Goal: Task Accomplishment & Management: Manage account settings

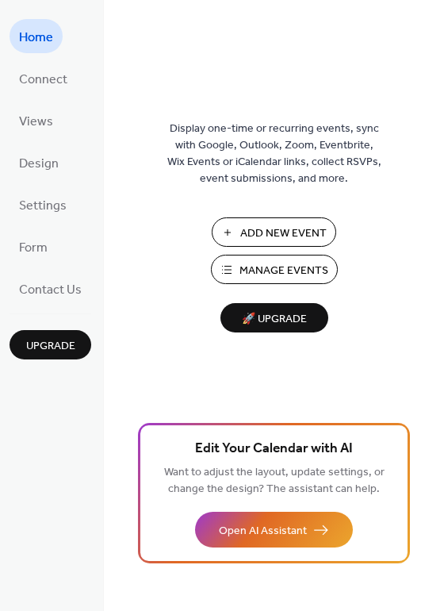
click at [262, 279] on span "Manage Events" at bounding box center [284, 271] width 89 height 17
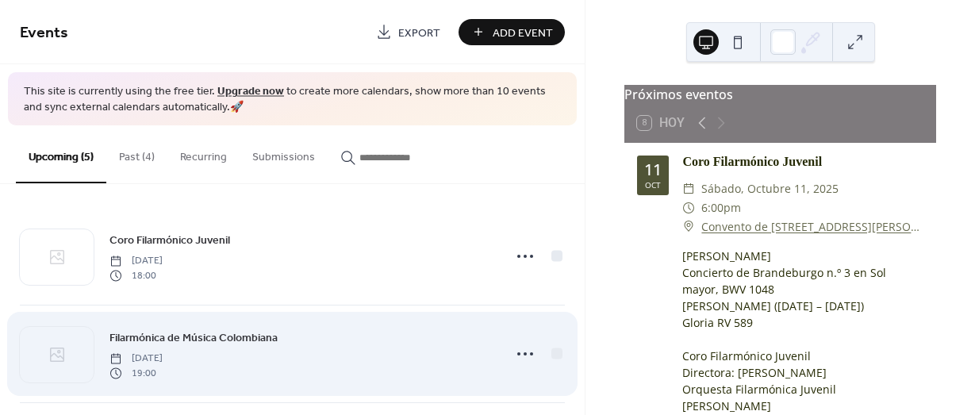
scroll to position [79, 0]
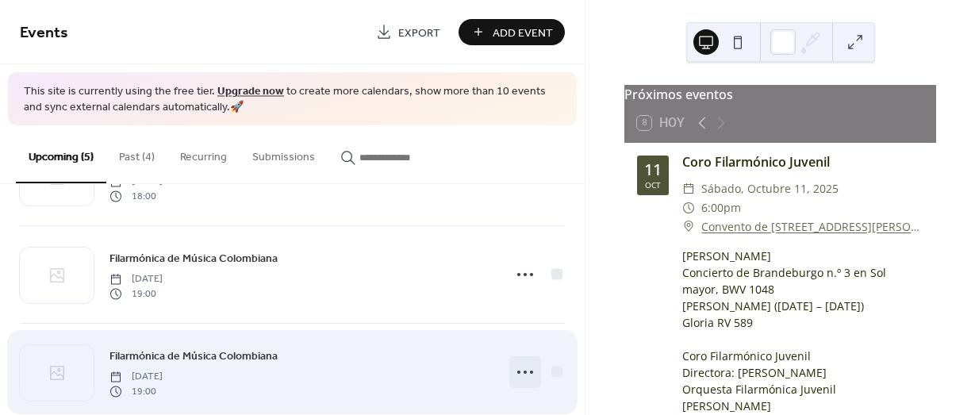
click at [517, 369] on icon at bounding box center [524, 371] width 25 height 25
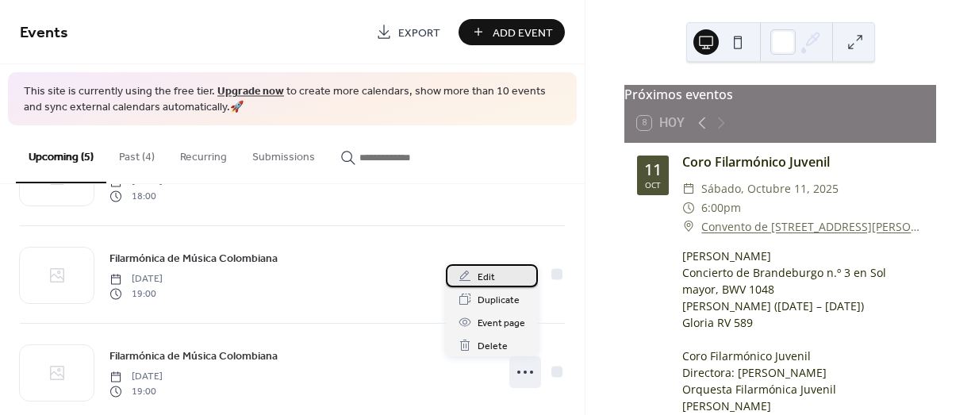
click at [492, 275] on span "Edit" at bounding box center [486, 277] width 17 height 17
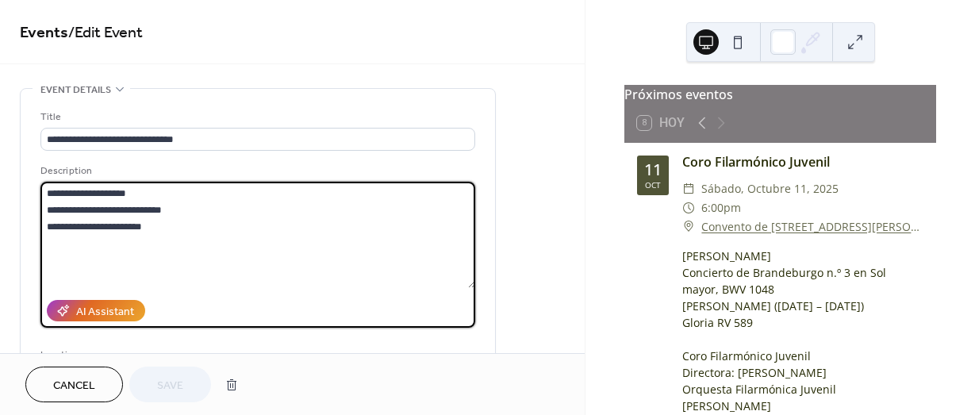
drag, startPoint x: 166, startPoint y: 195, endPoint x: 17, endPoint y: 191, distance: 148.4
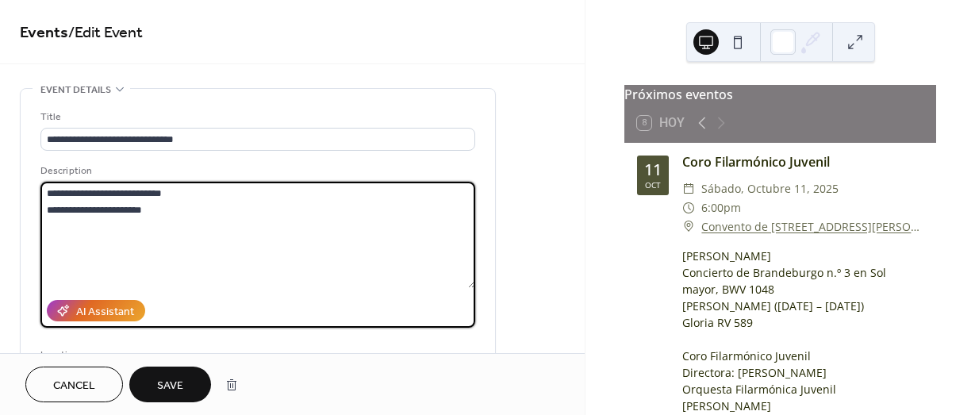
type textarea "**********"
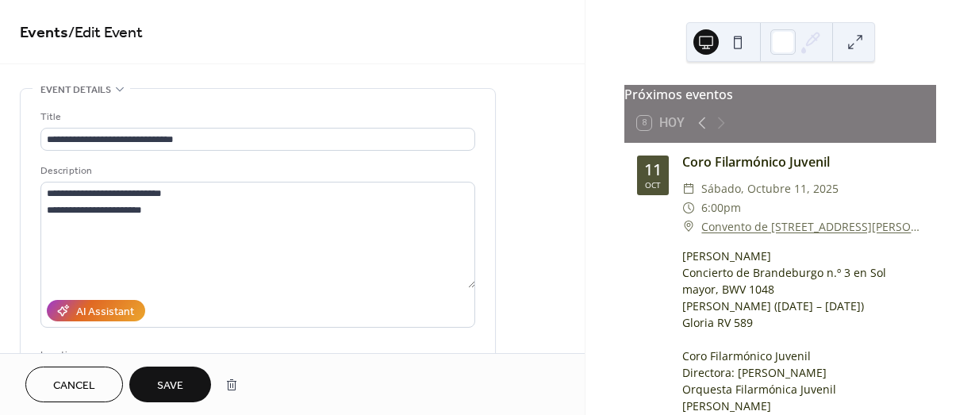
click at [170, 371] on button "Save" at bounding box center [170, 385] width 82 height 36
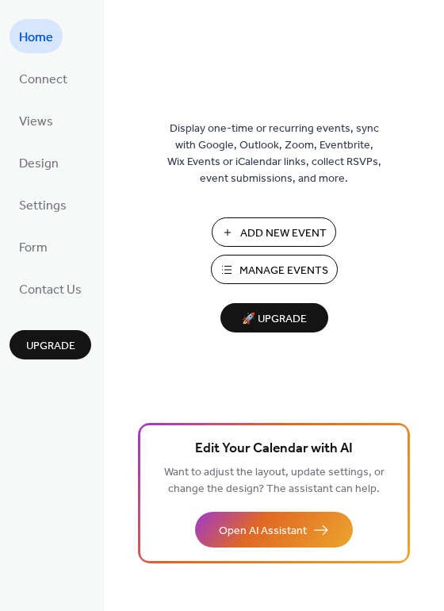
click at [291, 269] on span "Manage Events" at bounding box center [284, 271] width 89 height 17
